Goal: Task Accomplishment & Management: Manage account settings

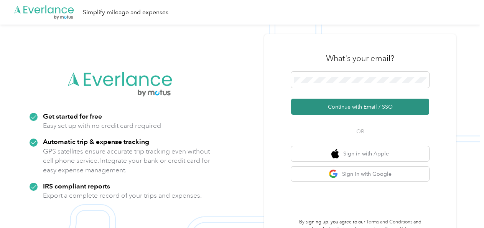
click at [356, 108] on button "Continue with Email / SSO" at bounding box center [360, 106] width 138 height 16
click at [354, 109] on button "Continue with Email / SSO" at bounding box center [360, 106] width 138 height 16
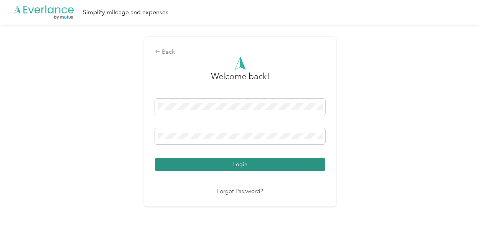
click at [263, 160] on button "Login" at bounding box center [240, 164] width 170 height 13
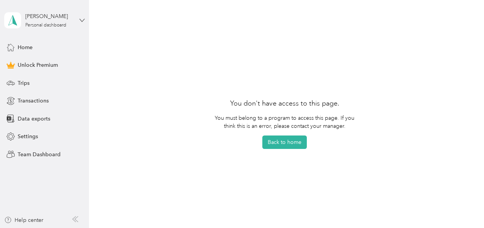
click at [79, 18] on icon at bounding box center [81, 20] width 5 height 5
click at [169, 26] on section "You don't have access to this page. You must belong to a program to access this…" at bounding box center [284, 124] width 372 height 228
click at [26, 45] on span "Home" at bounding box center [25, 47] width 15 height 8
click at [84, 20] on icon at bounding box center [81, 20] width 5 height 5
click at [42, 63] on div "Log out" at bounding box center [107, 60] width 194 height 13
